Goal: Task Accomplishment & Management: Manage account settings

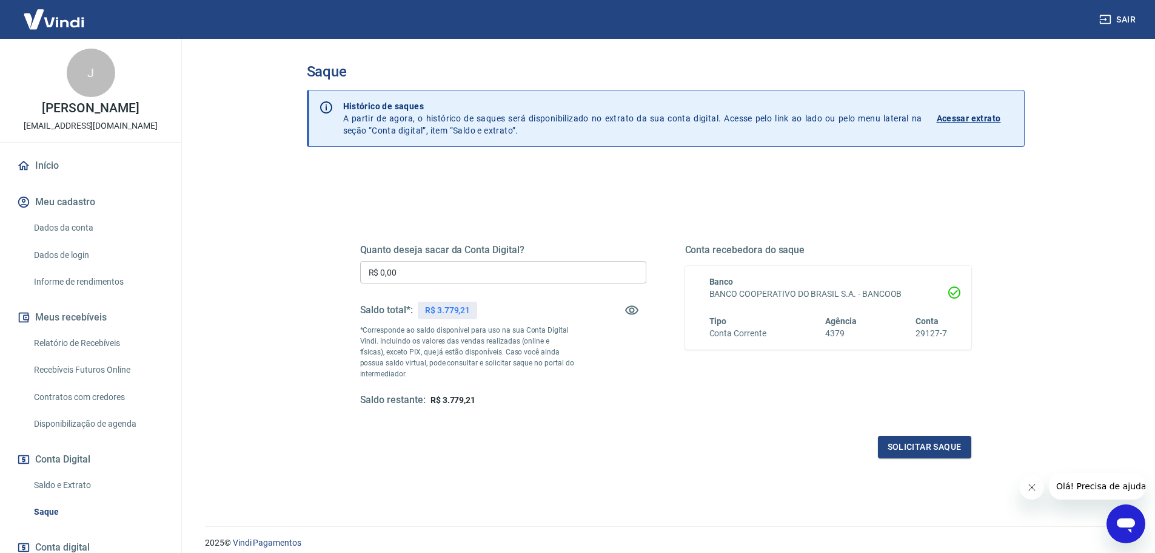
click at [449, 399] on span "R$ 3.779,21" at bounding box center [453, 400] width 45 height 10
copy span "3.779,21"
click at [461, 261] on input "R$ 0,00" at bounding box center [503, 272] width 286 height 22
paste input "3.779,21"
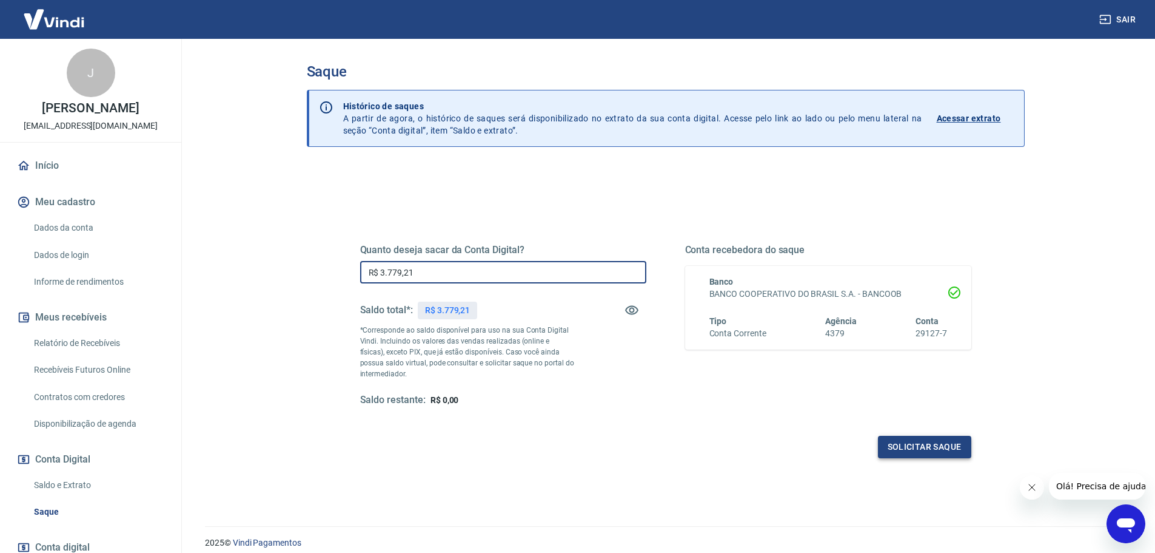
type input "R$ 3.779,21"
click at [909, 449] on button "Solicitar saque" at bounding box center [924, 446] width 93 height 22
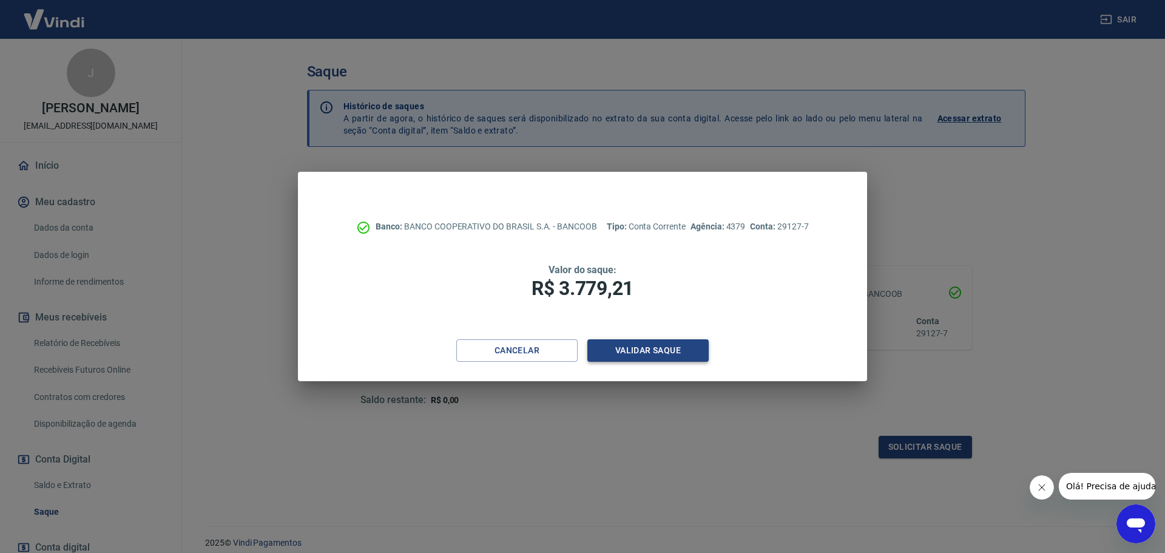
click at [652, 347] on button "Validar saque" at bounding box center [647, 350] width 121 height 22
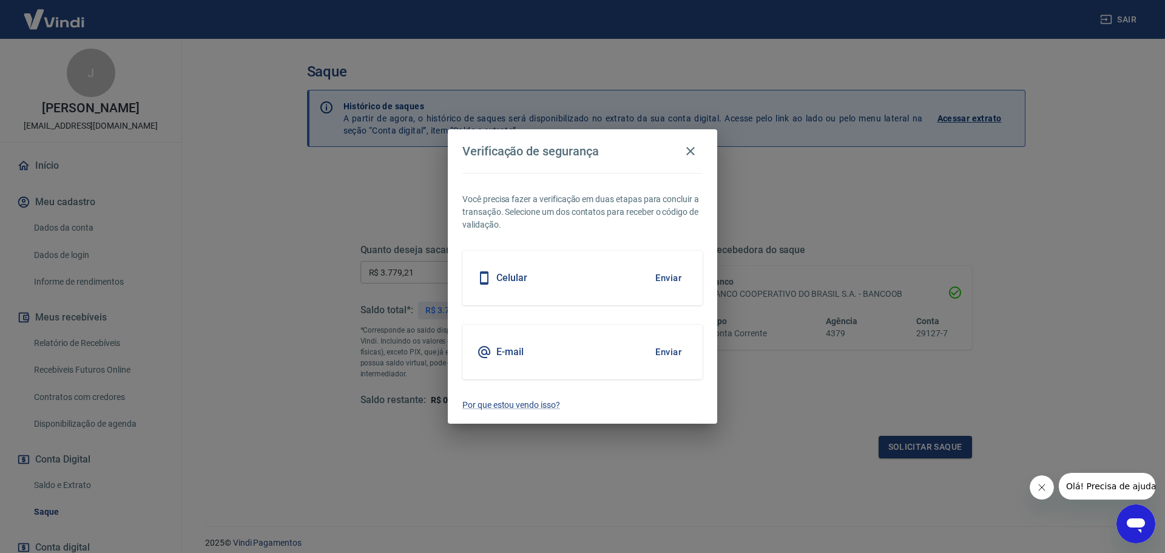
click at [659, 275] on button "Enviar" at bounding box center [667, 277] width 39 height 25
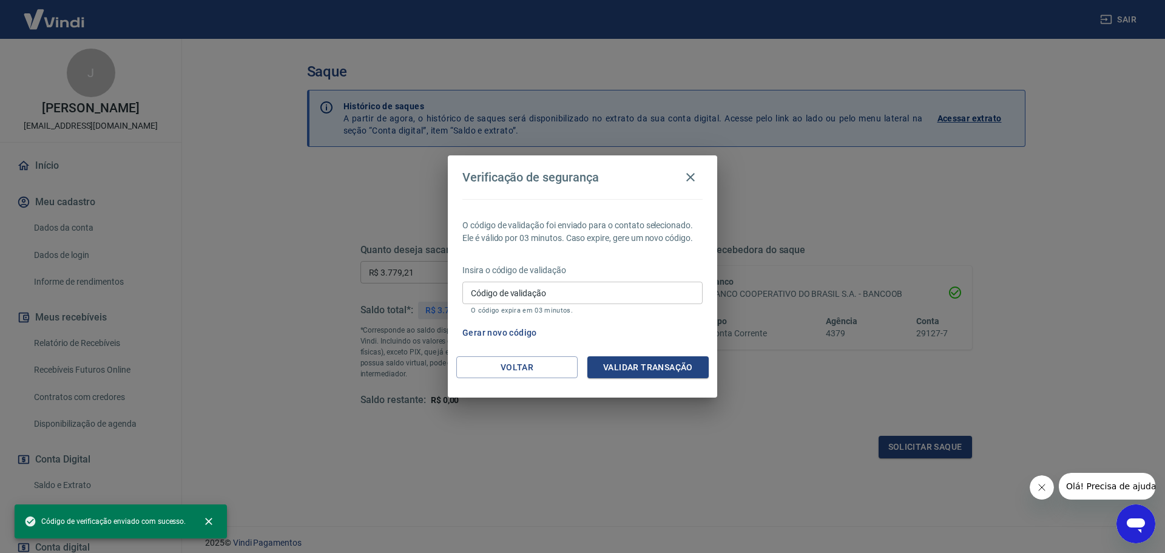
click at [652, 292] on input "Código de validação" at bounding box center [582, 292] width 240 height 22
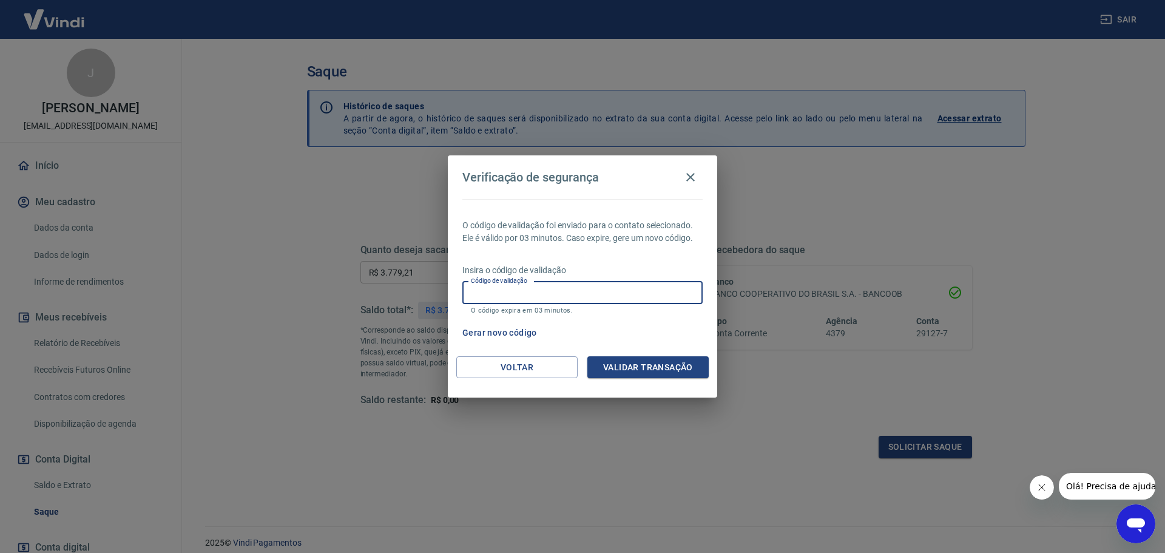
click at [649, 292] on input "Código de validação" at bounding box center [582, 292] width 240 height 22
type input "703562"
drag, startPoint x: 635, startPoint y: 365, endPoint x: 641, endPoint y: 380, distance: 15.8
click at [636, 365] on button "Validar transação" at bounding box center [647, 367] width 121 height 22
